Goal: Information Seeking & Learning: Learn about a topic

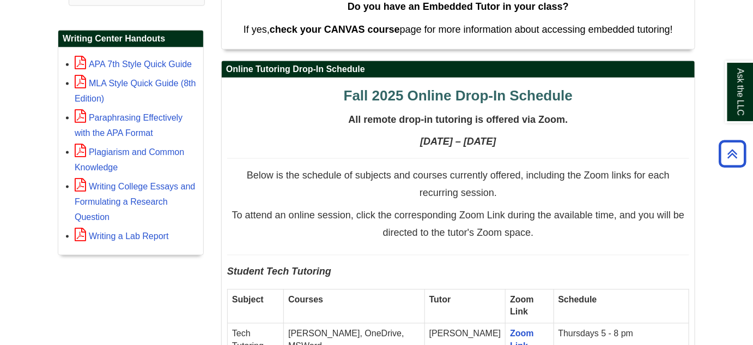
scroll to position [446, 0]
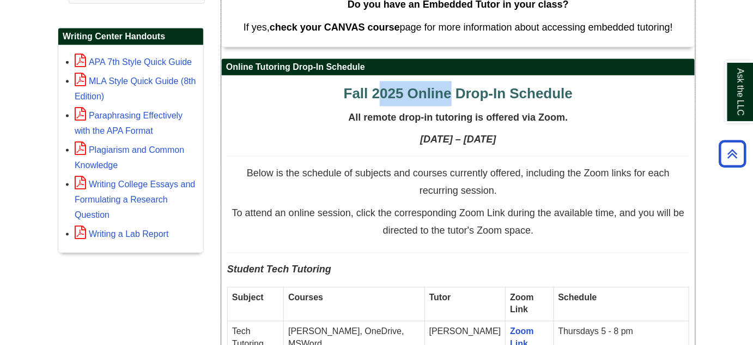
drag, startPoint x: 426, startPoint y: 98, endPoint x: 467, endPoint y: 108, distance: 41.5
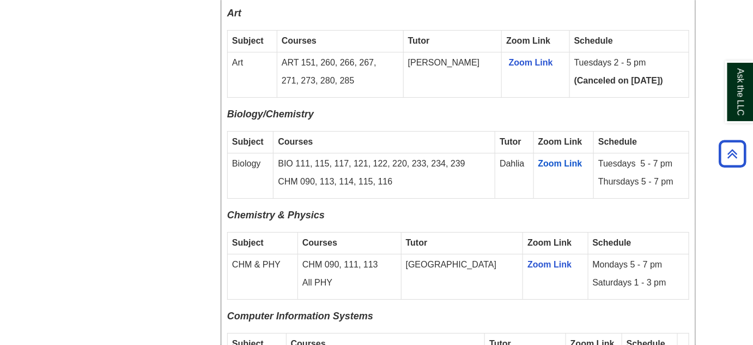
scroll to position [1189, 0]
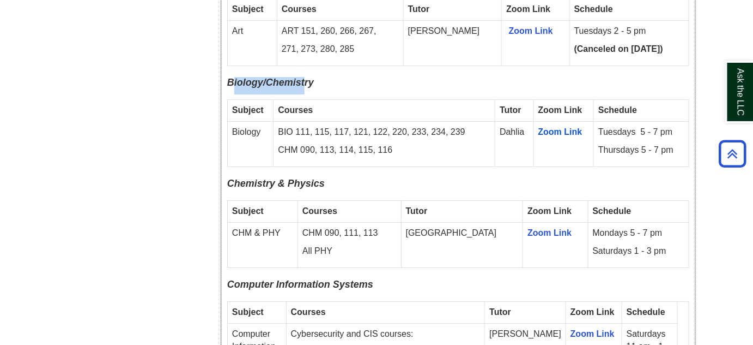
drag, startPoint x: 232, startPoint y: 65, endPoint x: 306, endPoint y: 72, distance: 74.5
click at [306, 77] on b "Biology/Chemistry" at bounding box center [270, 82] width 87 height 11
drag, startPoint x: 407, startPoint y: 116, endPoint x: 424, endPoint y: 110, distance: 17.4
click at [424, 126] on p "BIO 111, 115, 117, 121, 122, 220, 233, 234, 239" at bounding box center [384, 132] width 213 height 13
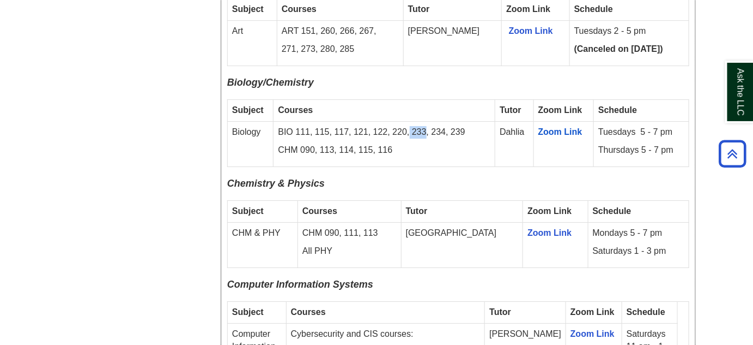
click at [424, 126] on p "BIO 111, 115, 117, 121, 122, 220, 233, 234, 239" at bounding box center [384, 132] width 213 height 13
drag, startPoint x: 596, startPoint y: 115, endPoint x: 637, endPoint y: 132, distance: 44.2
click at [637, 132] on td "Tuesdays 5 - 7 pm Thursdays 5 - 7 pm" at bounding box center [641, 144] width 95 height 45
click at [637, 144] on p "Thursdays 5 - 7 pm" at bounding box center [642, 150] width 86 height 13
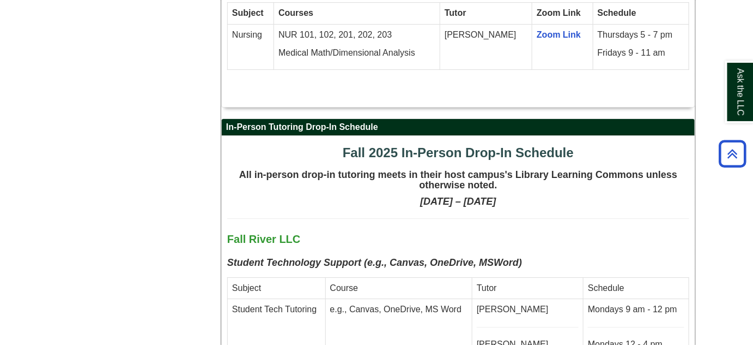
scroll to position [2577, 0]
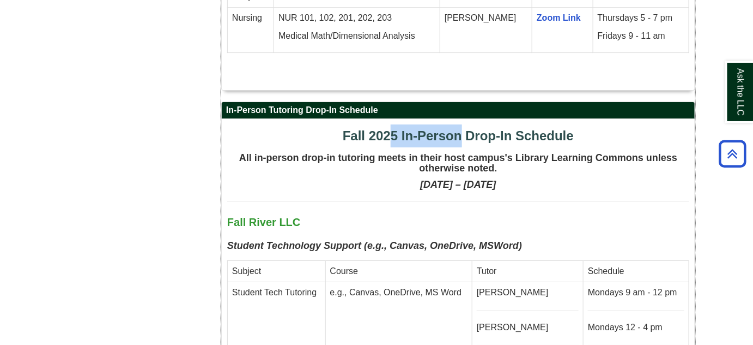
drag, startPoint x: 391, startPoint y: 71, endPoint x: 478, endPoint y: 71, distance: 86.1
click at [467, 128] on span "Fall 2025 In-Person Drop-In Schedule" at bounding box center [458, 135] width 231 height 15
click at [478, 128] on span "Fall 2025 In-Person Drop-In Schedule" at bounding box center [458, 135] width 231 height 15
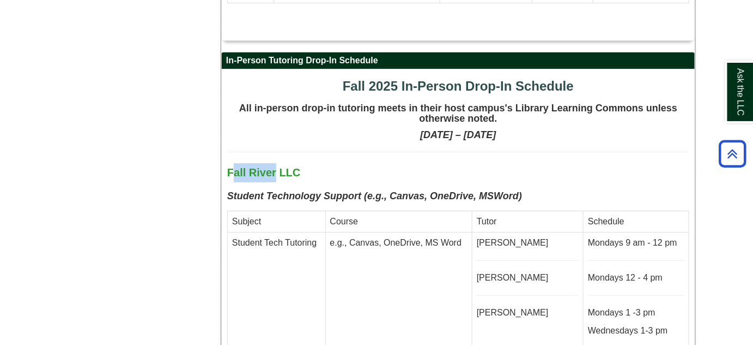
drag, startPoint x: 233, startPoint y: 101, endPoint x: 312, endPoint y: 100, distance: 79.1
click at [303, 163] on p "Fall River LLC" at bounding box center [458, 172] width 462 height 19
click at [312, 163] on p "Fall River LLC" at bounding box center [458, 172] width 462 height 19
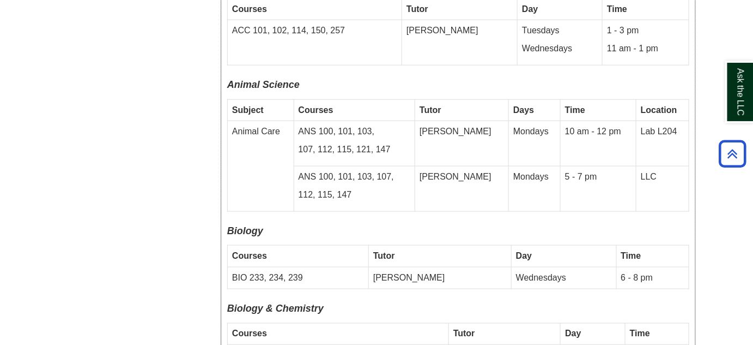
scroll to position [3221, 0]
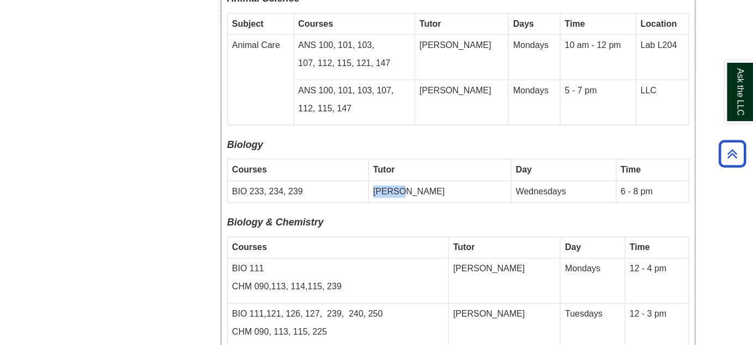
drag, startPoint x: 402, startPoint y: 123, endPoint x: 430, endPoint y: 120, distance: 28.5
click at [430, 181] on td "[PERSON_NAME]" at bounding box center [440, 192] width 143 height 22
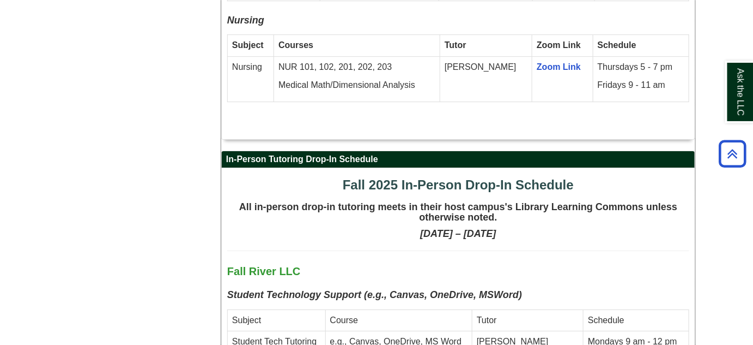
scroll to position [2527, 0]
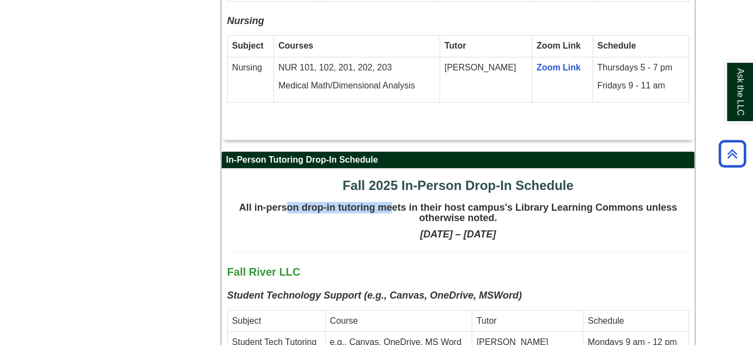
drag, startPoint x: 306, startPoint y: 143, endPoint x: 391, endPoint y: 142, distance: 85.0
click at [391, 202] on strong "All in-person drop-in tutoring meets in their host campus's Library Learning Co…" at bounding box center [458, 213] width 438 height 22
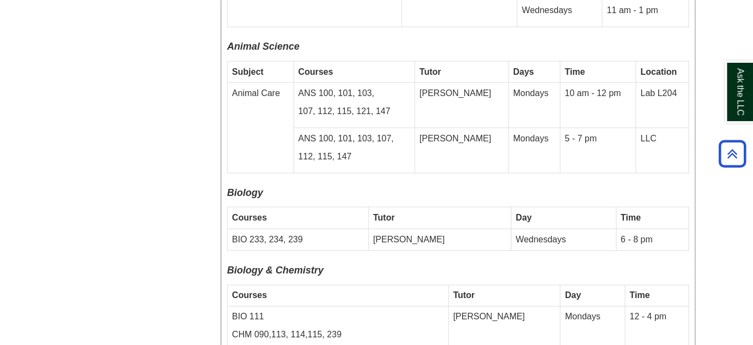
scroll to position [3172, 0]
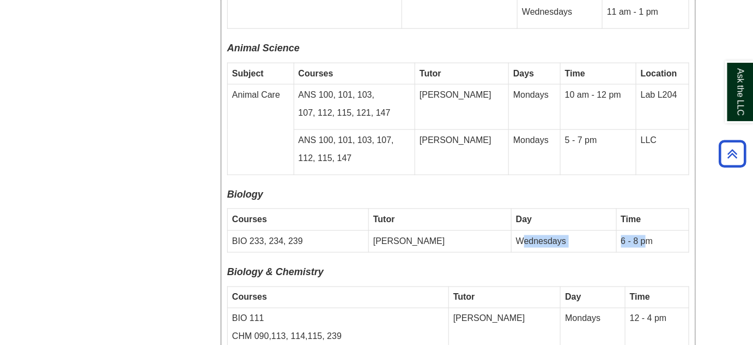
drag, startPoint x: 591, startPoint y: 172, endPoint x: 631, endPoint y: 174, distance: 39.9
click at [631, 231] on tr "BIO 233, 234, 239 [PERSON_NAME] Wednesdays 6 - 8 pm" at bounding box center [459, 242] width 462 height 22
click at [631, 231] on td "6 - 8 pm" at bounding box center [653, 242] width 73 height 22
drag, startPoint x: 286, startPoint y: 177, endPoint x: 258, endPoint y: 176, distance: 27.3
click at [258, 231] on td "BIO 233, 234, 239" at bounding box center [298, 242] width 141 height 22
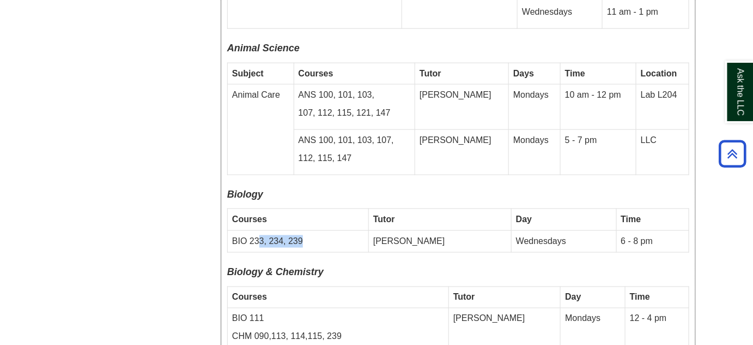
click at [258, 231] on td "BIO 233, 234, 239" at bounding box center [298, 242] width 141 height 22
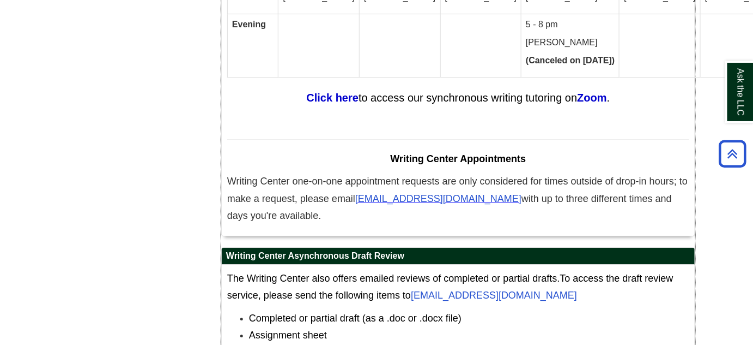
scroll to position [6740, 0]
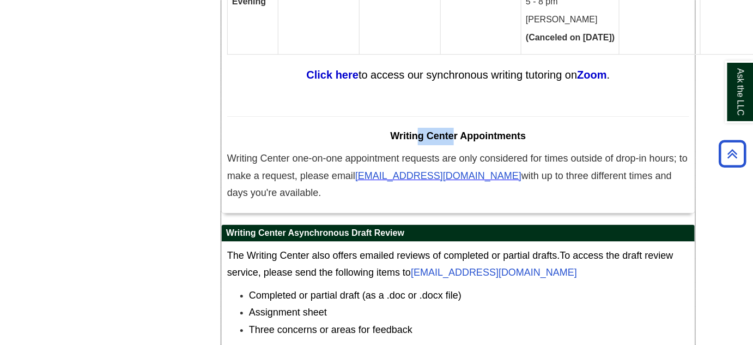
drag, startPoint x: 415, startPoint y: 43, endPoint x: 467, endPoint y: 44, distance: 51.8
click at [467, 130] on span "Writing Center Appointments" at bounding box center [459, 135] width 136 height 11
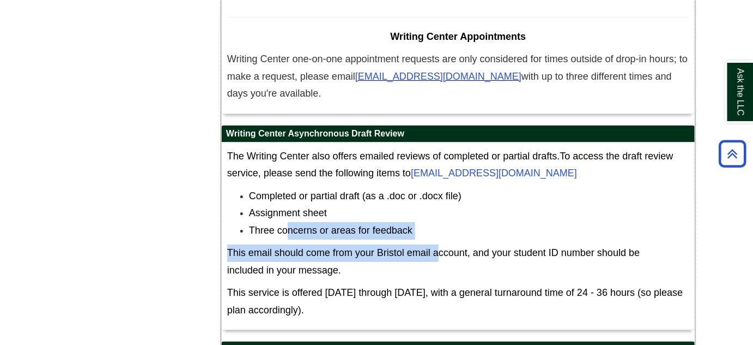
drag, startPoint x: 288, startPoint y: 130, endPoint x: 441, endPoint y: 152, distance: 154.2
click at [441, 152] on div "The Writing Center also offers emailed reviews of completed or partial drafts. …" at bounding box center [458, 236] width 462 height 177
click at [441, 244] on p "This email should come from your Bristol email account, and your student ID num…" at bounding box center [458, 261] width 462 height 34
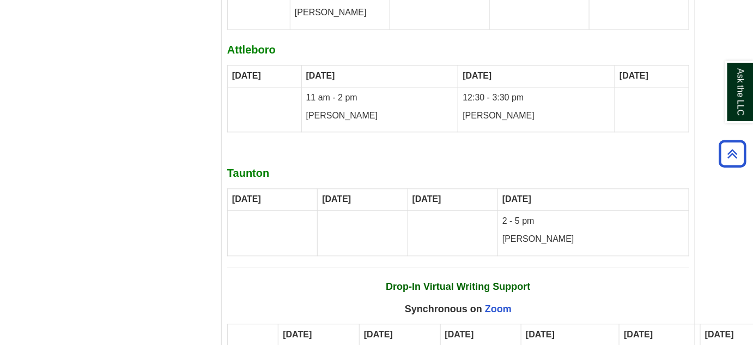
scroll to position [6294, 0]
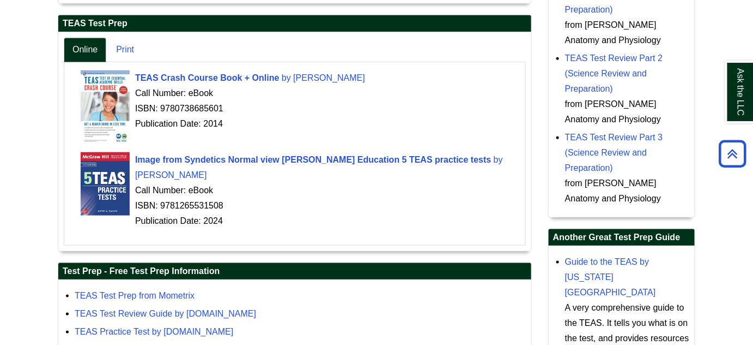
scroll to position [256, 0]
